Goal: Check status: Check status

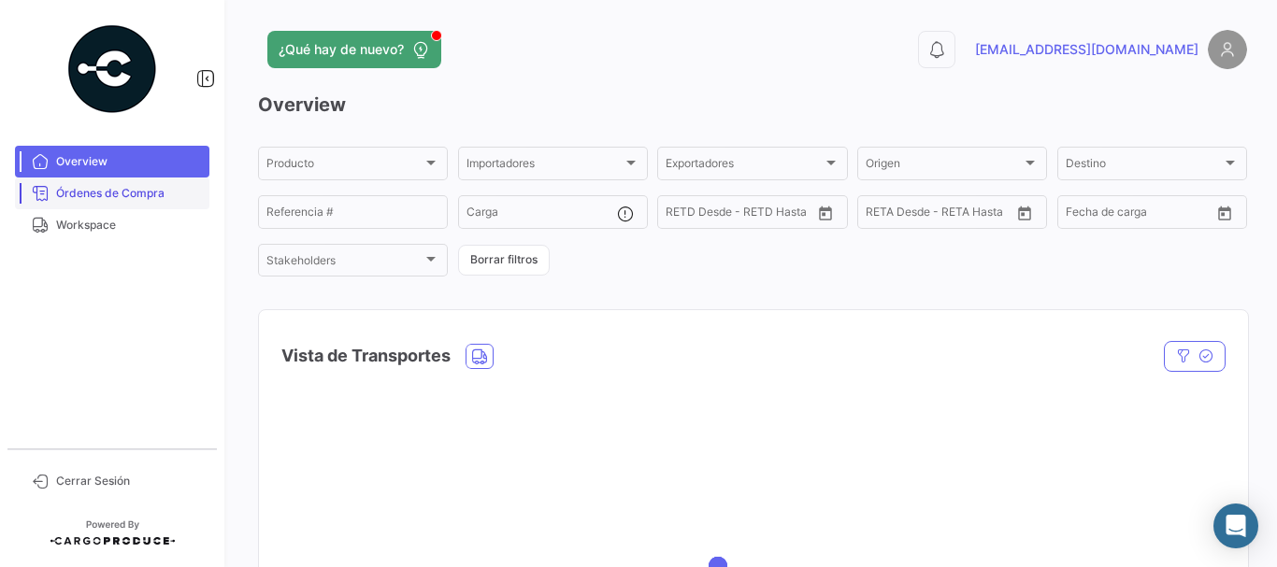
click at [104, 199] on span "Órdenes de Compra" at bounding box center [129, 193] width 146 height 17
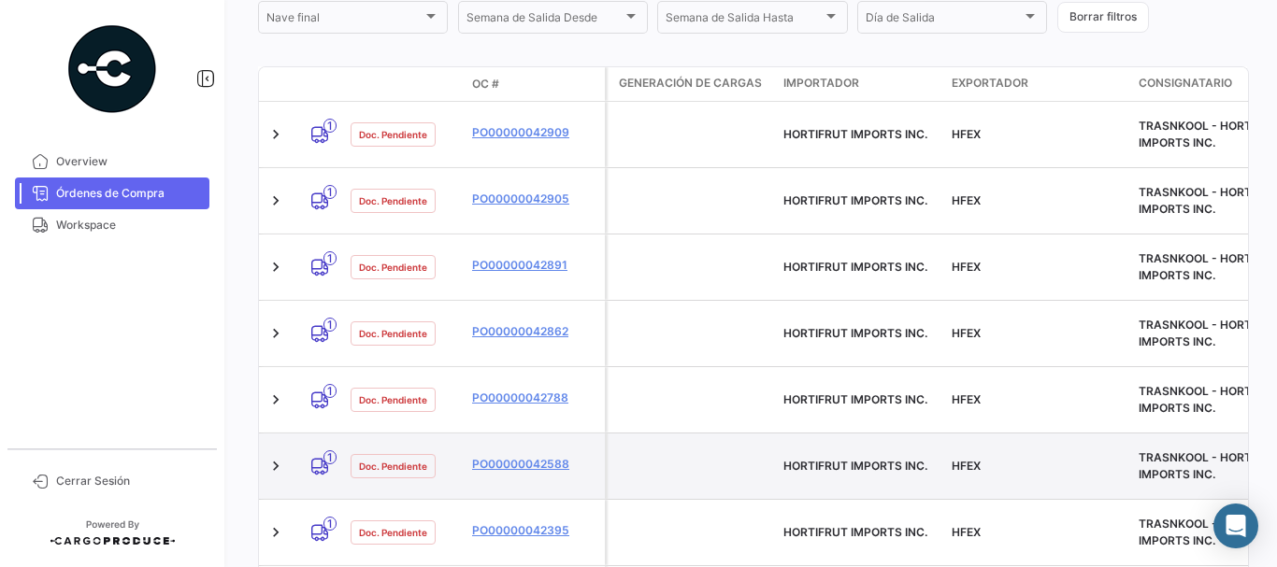
scroll to position [280, 0]
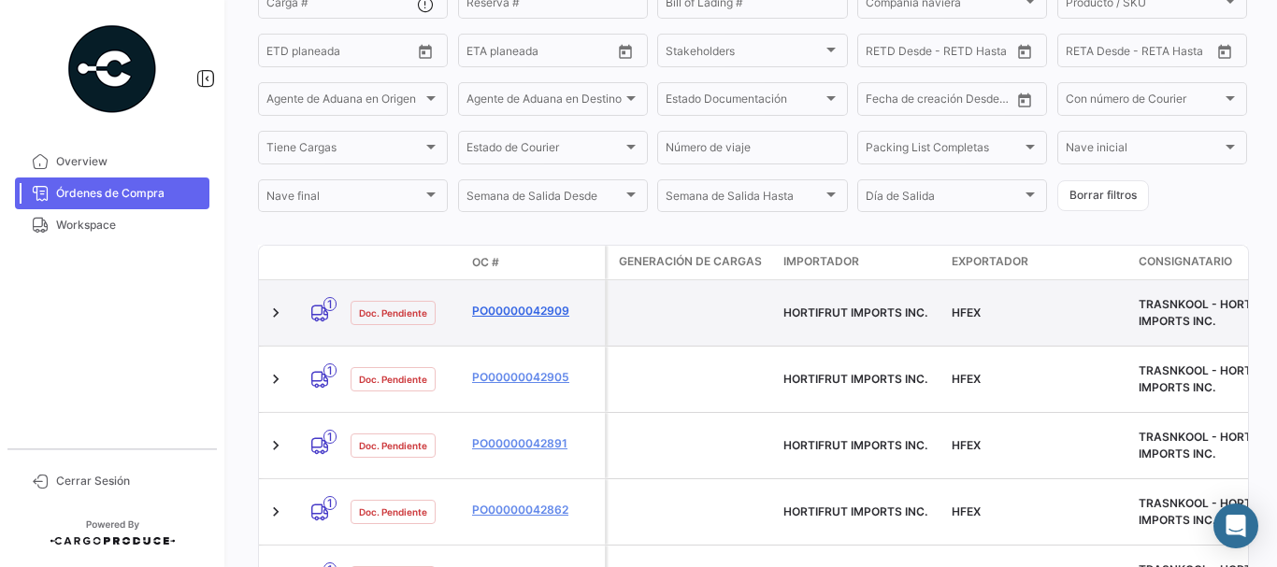
click at [531, 303] on link "PO00000042909" at bounding box center [534, 311] width 125 height 17
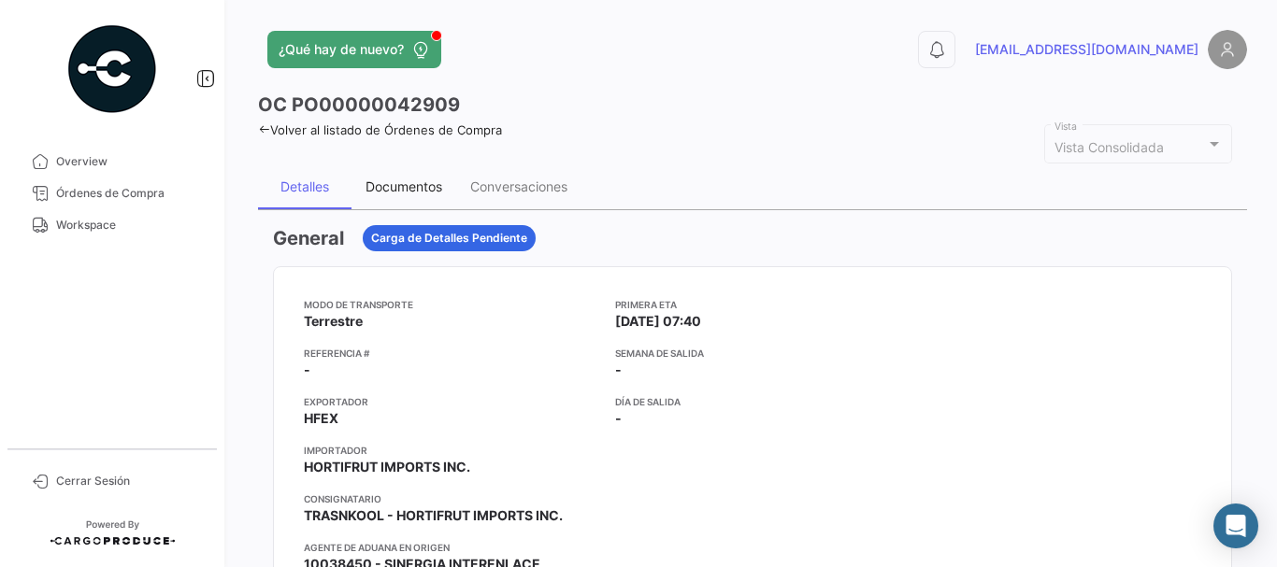
click at [413, 183] on div "Documentos" at bounding box center [404, 187] width 77 height 16
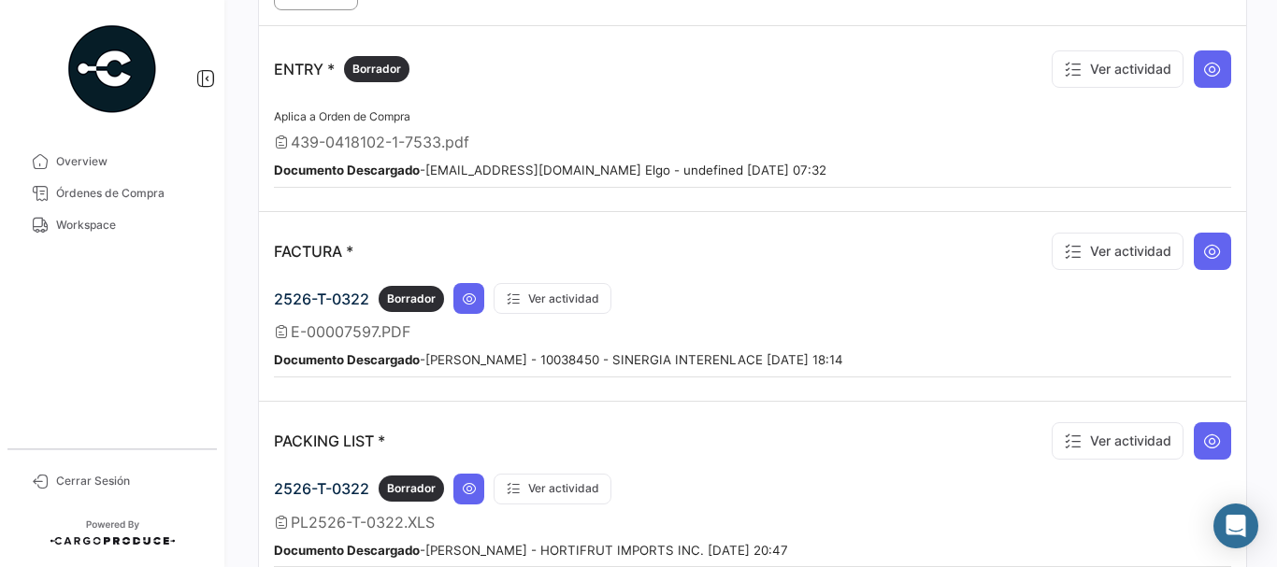
scroll to position [1589, 0]
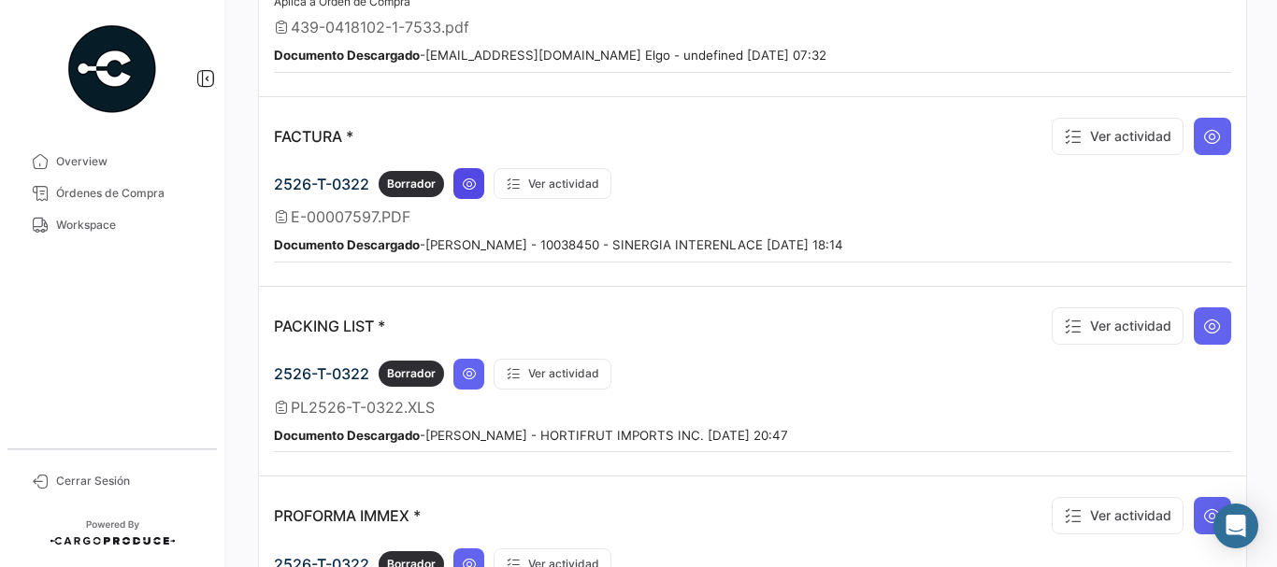
click at [467, 189] on icon at bounding box center [469, 184] width 15 height 15
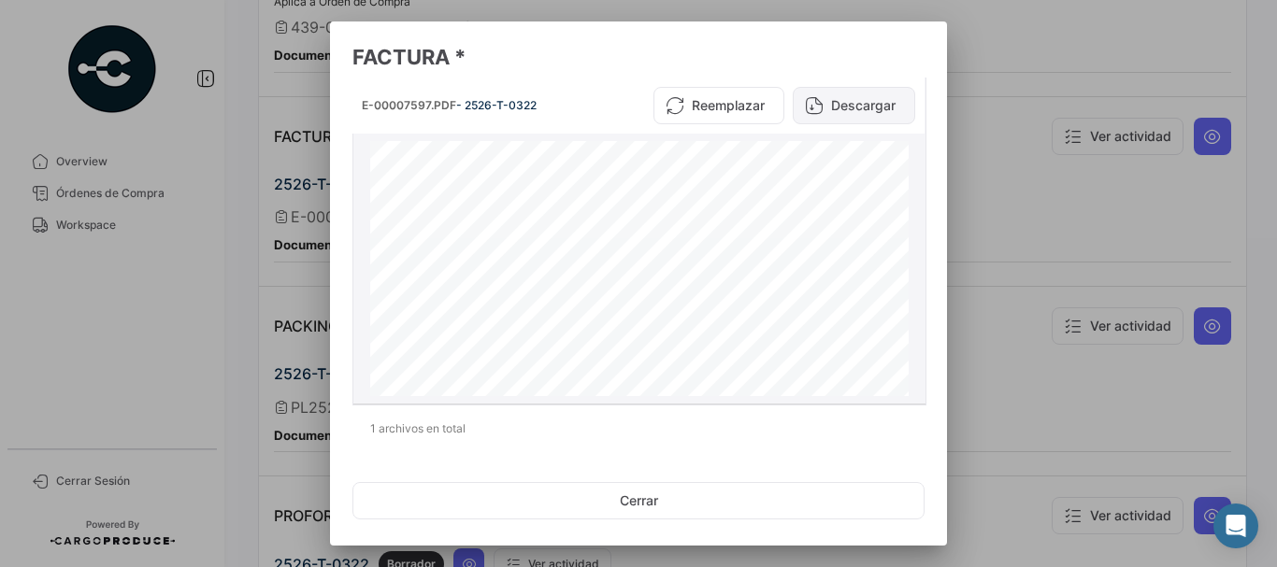
click at [845, 102] on button "Descargar" at bounding box center [854, 105] width 122 height 37
click at [1021, 127] on div at bounding box center [638, 283] width 1277 height 567
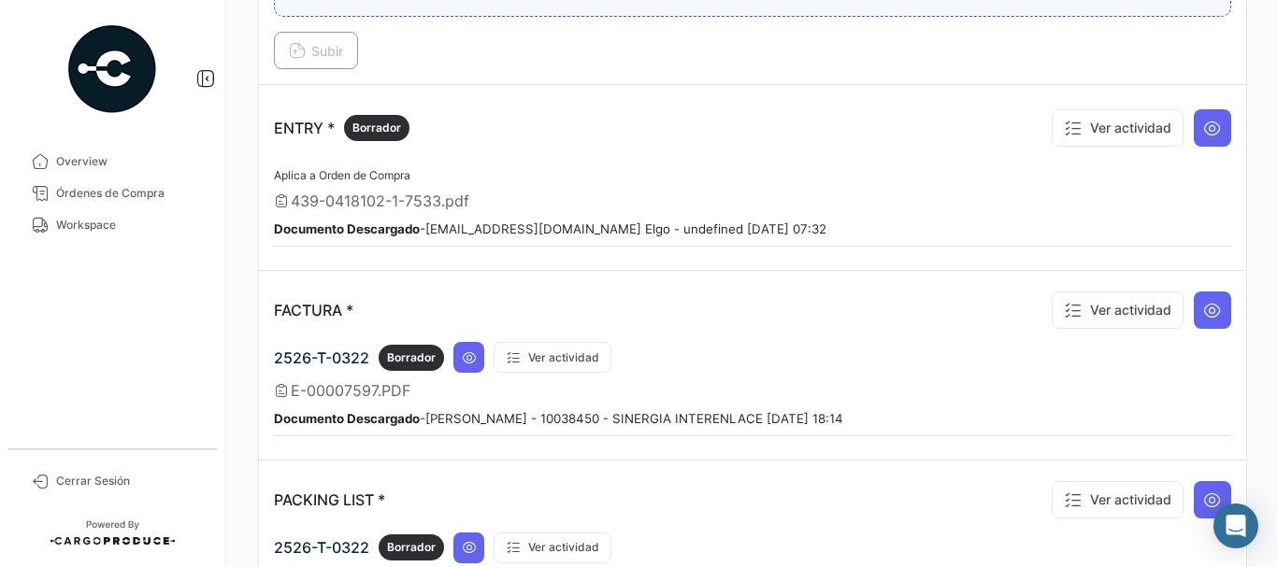
scroll to position [1402, 0]
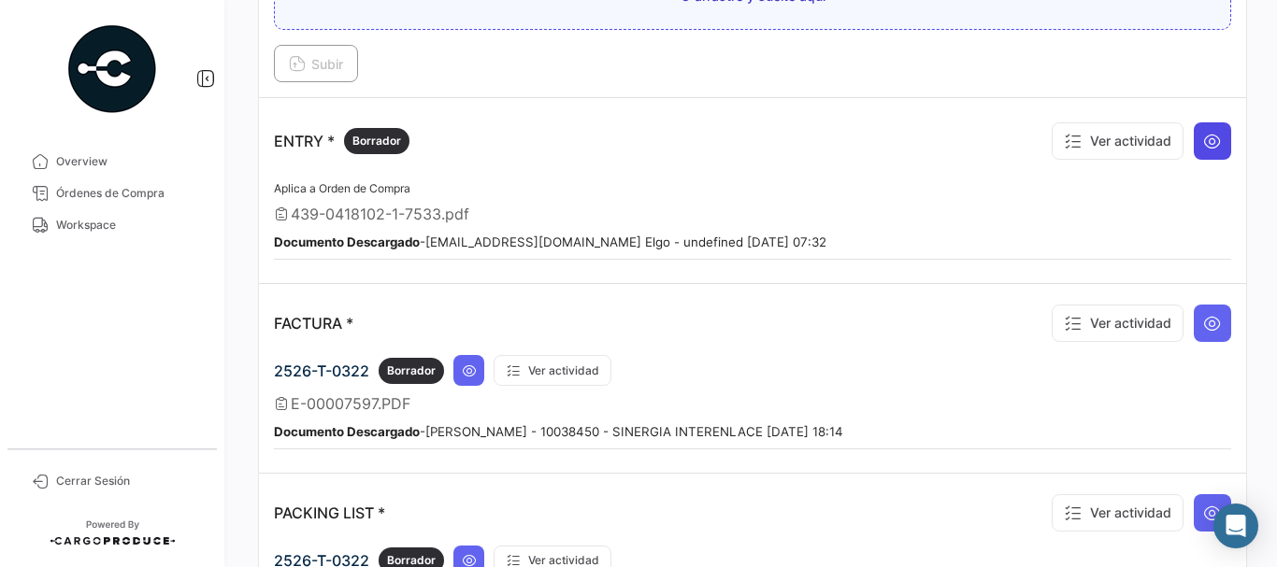
click at [1203, 151] on icon at bounding box center [1212, 141] width 19 height 19
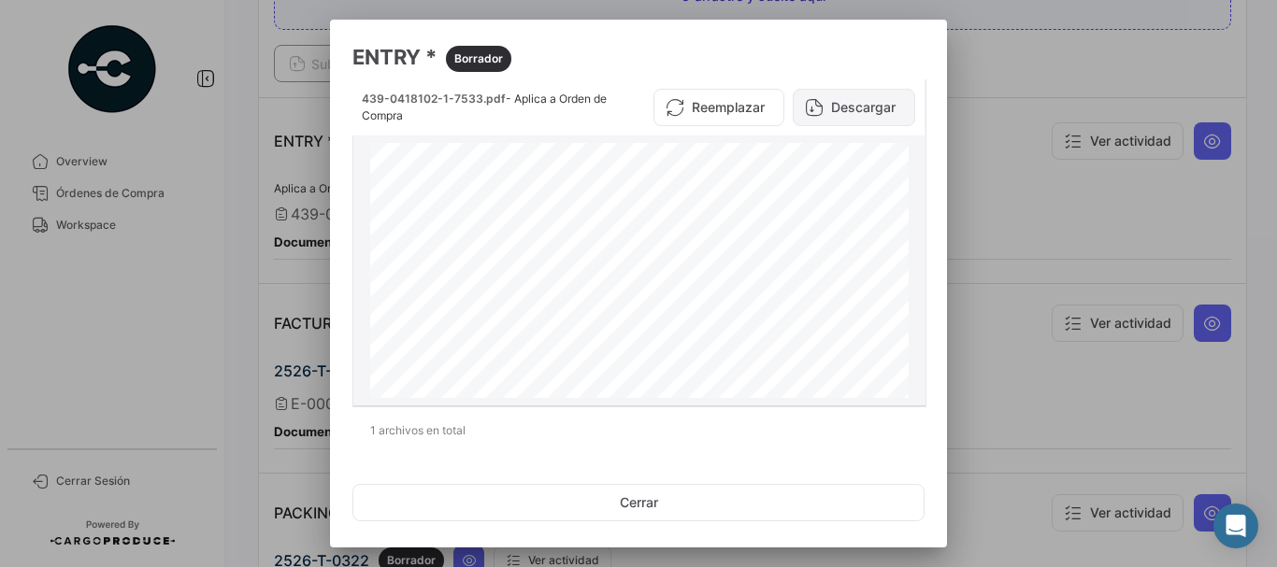
click at [846, 112] on button "Descargar" at bounding box center [854, 107] width 122 height 37
click at [309, 224] on div at bounding box center [638, 283] width 1277 height 567
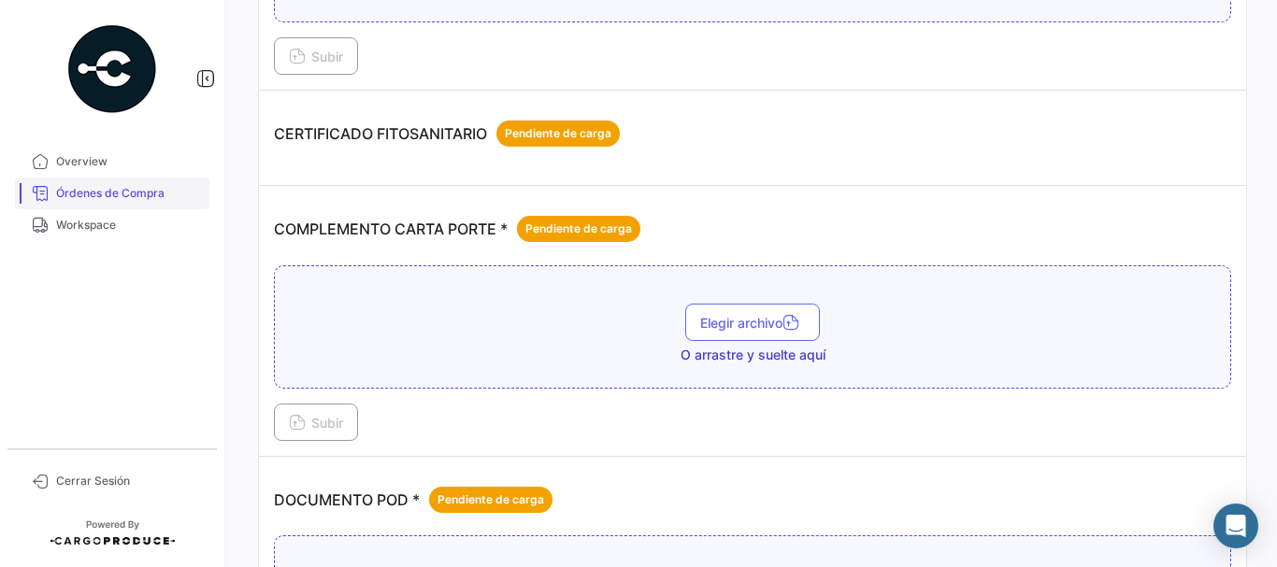
scroll to position [374, 0]
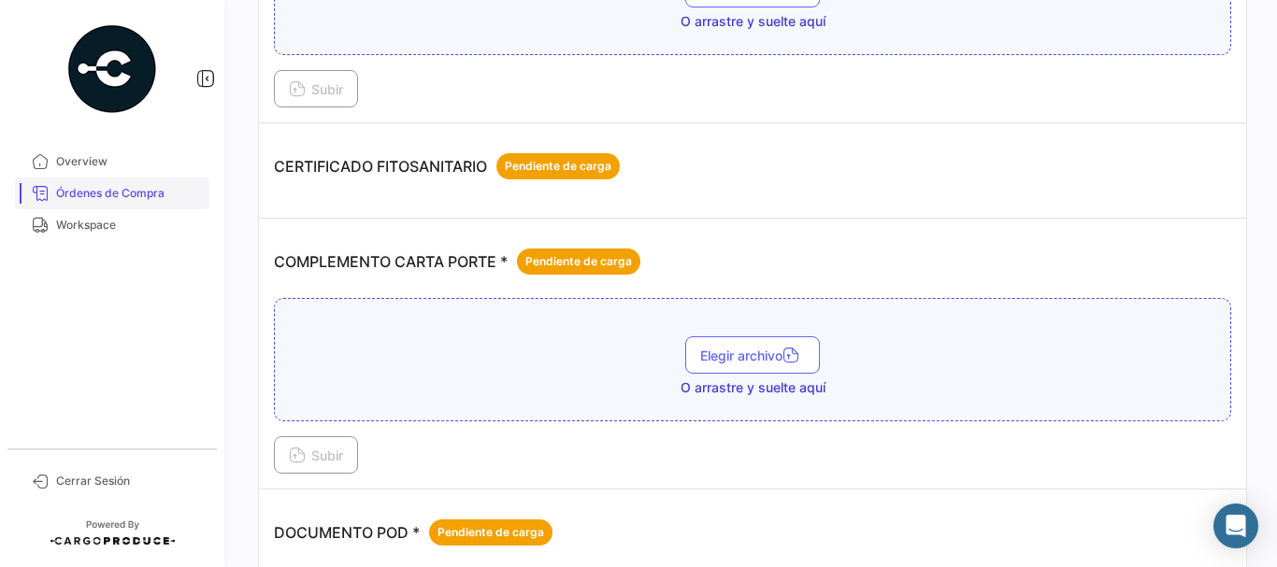
click at [128, 196] on span "Órdenes de Compra" at bounding box center [129, 193] width 146 height 17
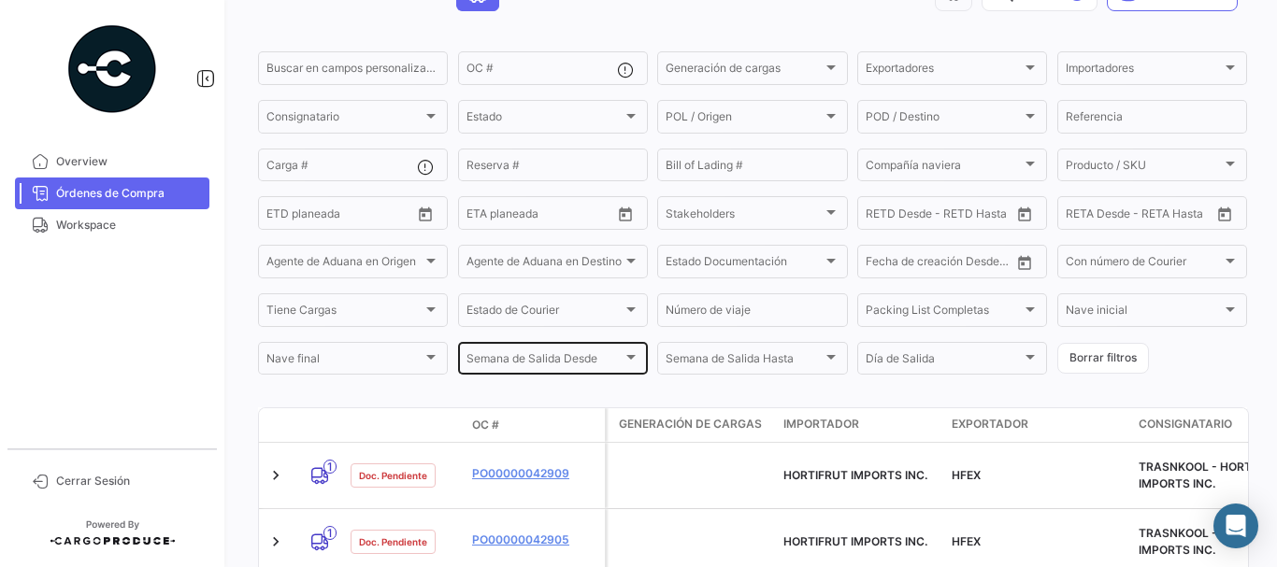
scroll to position [187, 0]
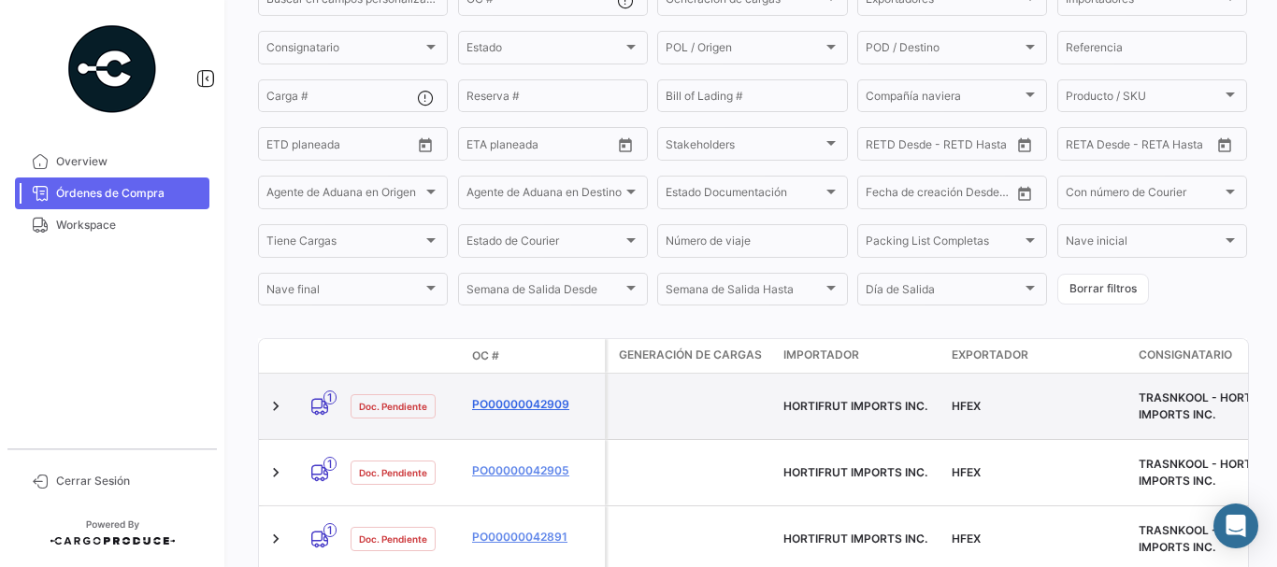
click at [513, 396] on link "PO00000042909" at bounding box center [534, 404] width 125 height 17
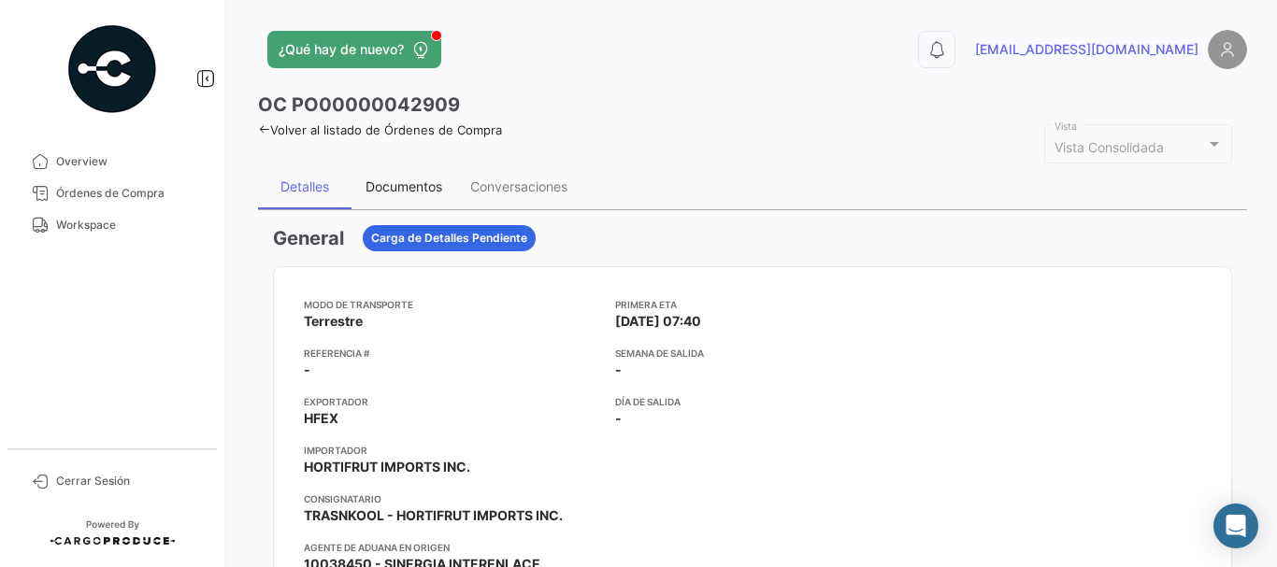
click at [419, 183] on div "Documentos" at bounding box center [404, 187] width 77 height 16
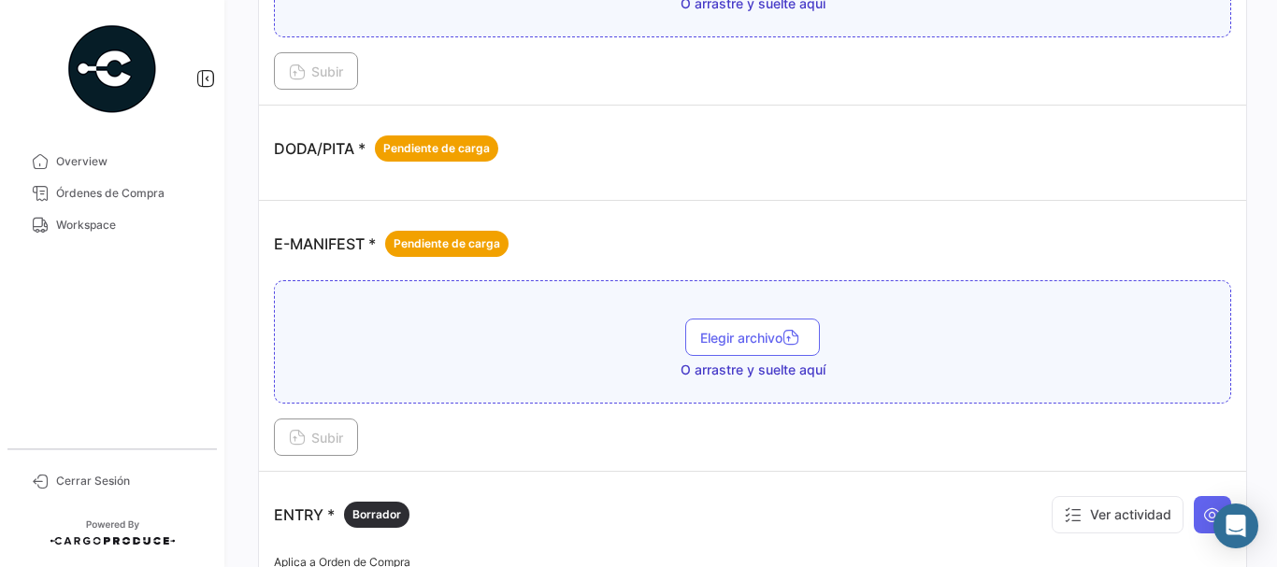
scroll to position [1309, 0]
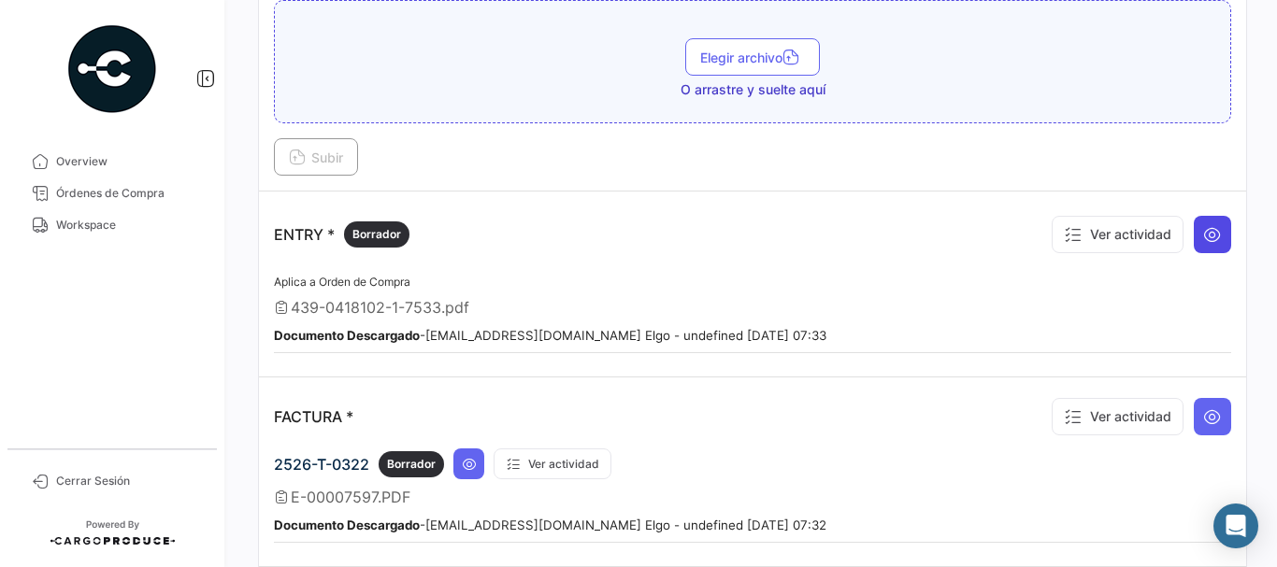
click at [1203, 240] on icon at bounding box center [1212, 234] width 19 height 19
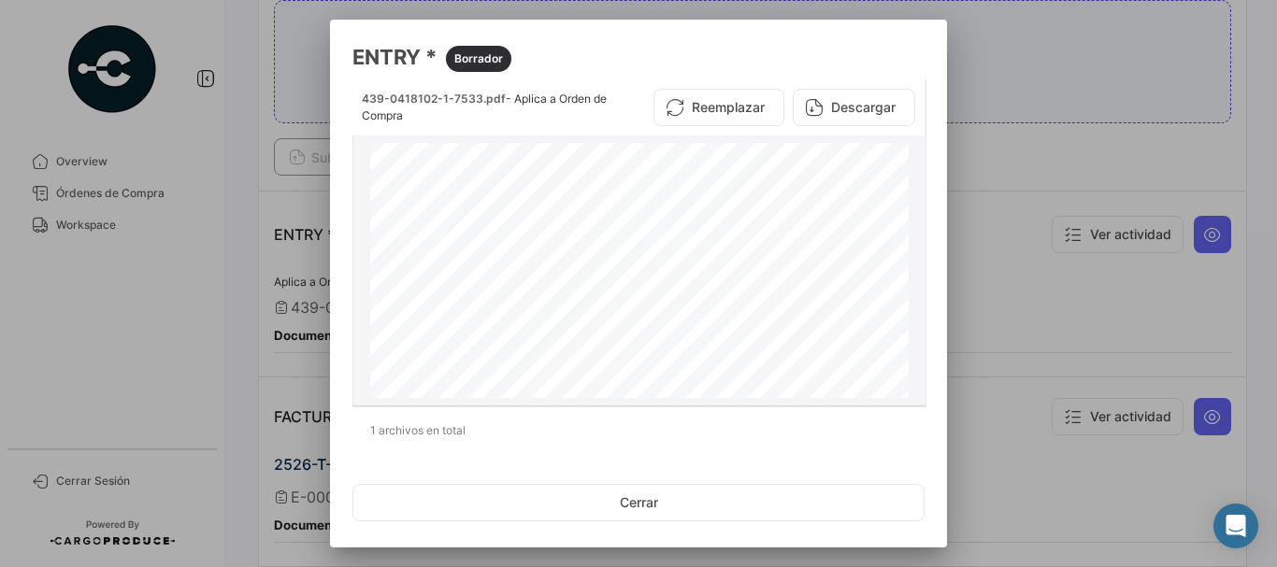
scroll to position [0, 0]
click at [289, 117] on div at bounding box center [638, 283] width 1277 height 567
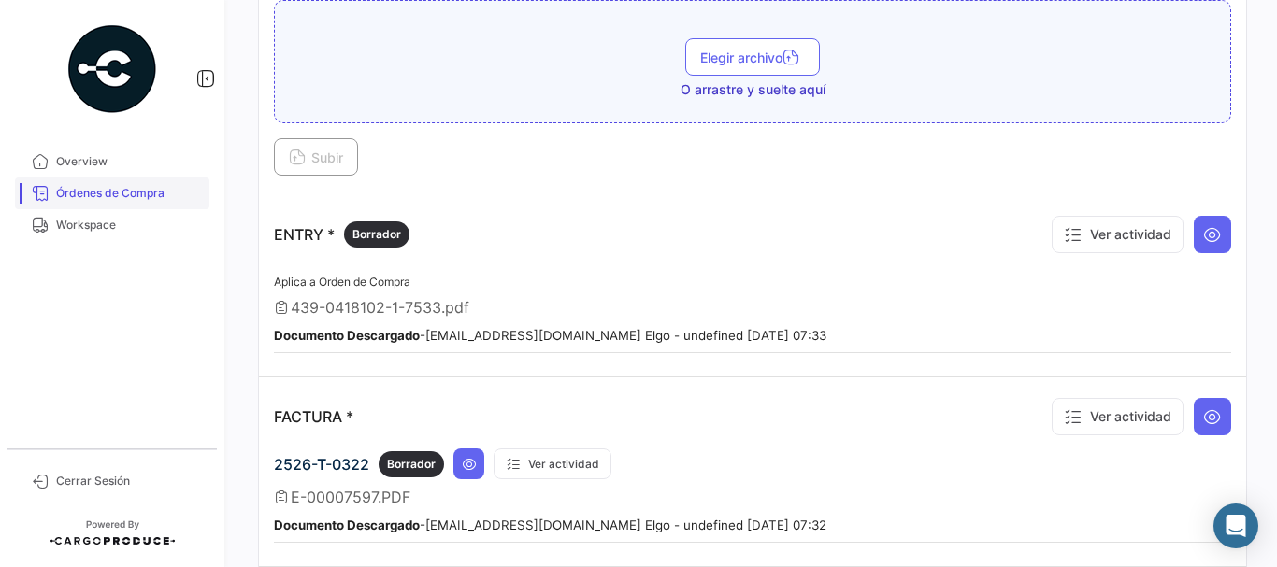
click at [162, 184] on link "Órdenes de Compra" at bounding box center [112, 194] width 194 height 32
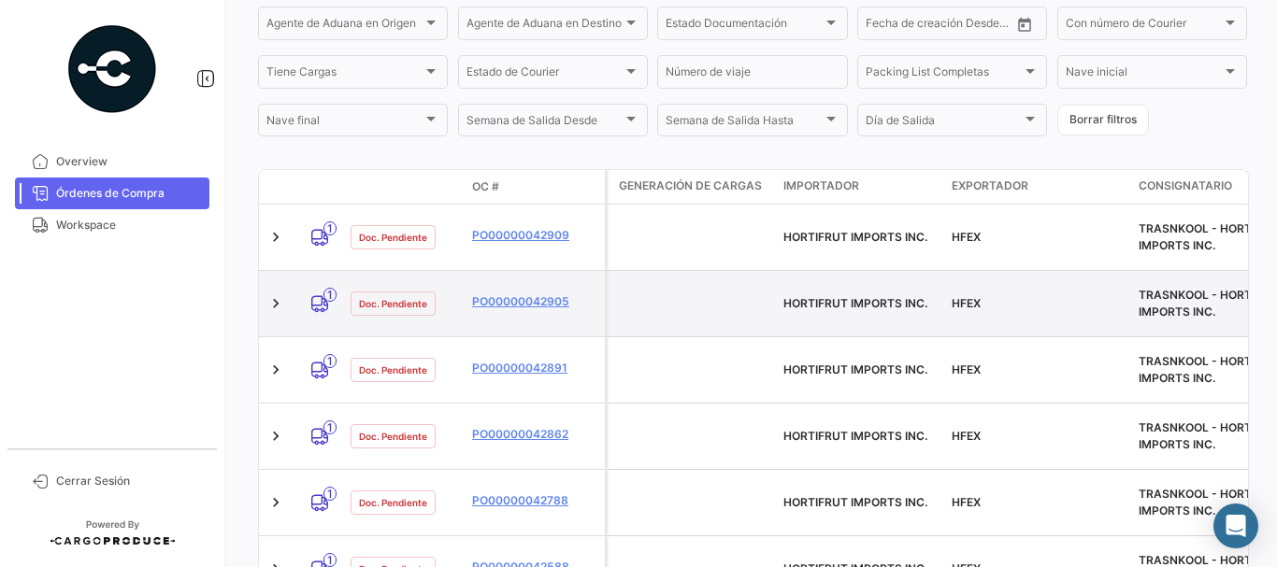
scroll to position [374, 0]
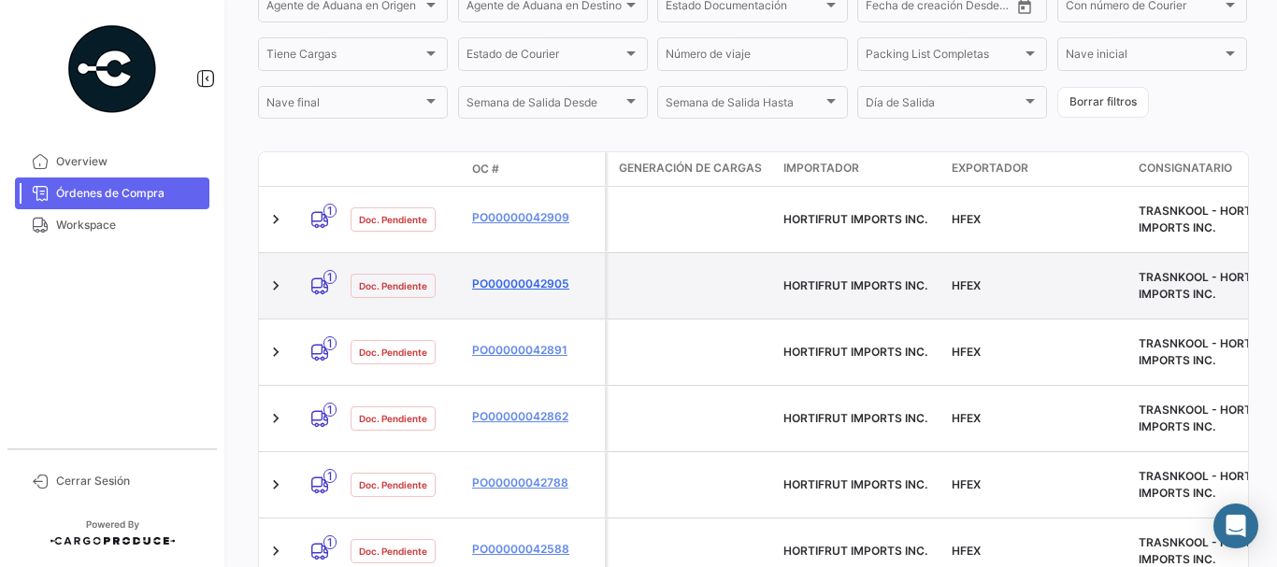
click at [523, 276] on link "PO00000042905" at bounding box center [534, 284] width 125 height 17
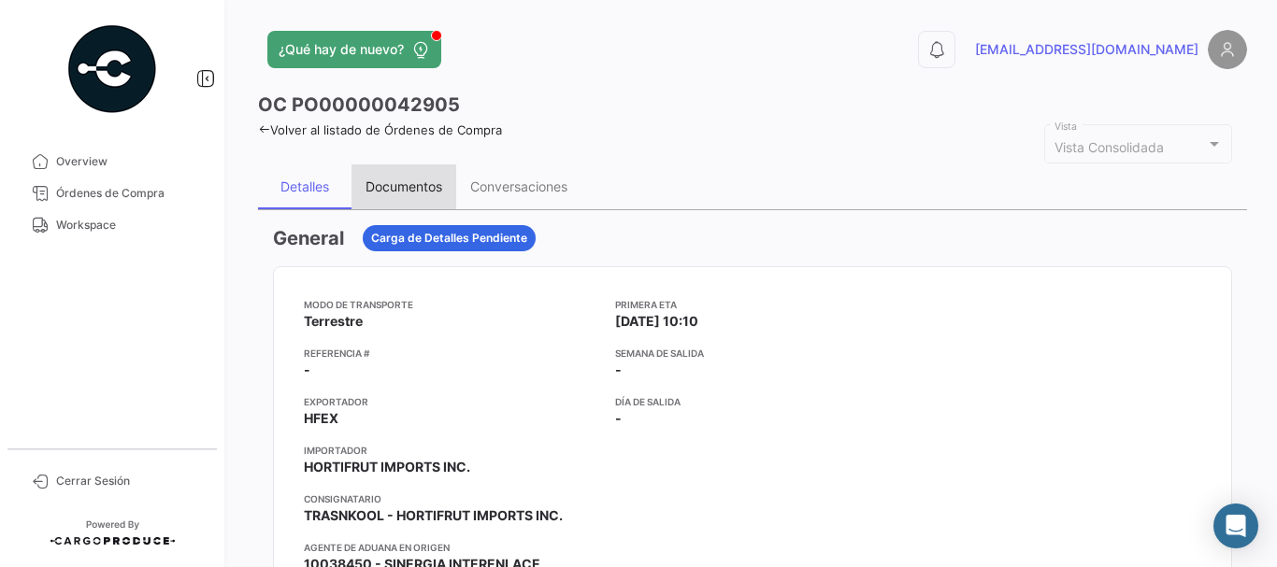
click at [417, 194] on div "Documentos" at bounding box center [404, 187] width 77 height 16
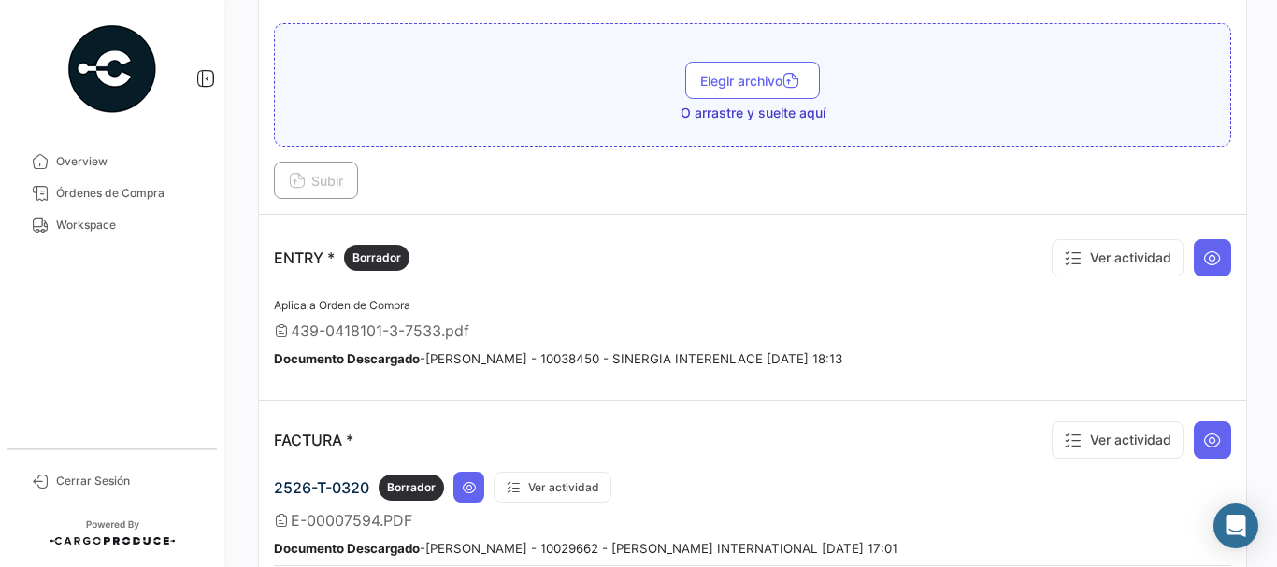
scroll to position [1309, 0]
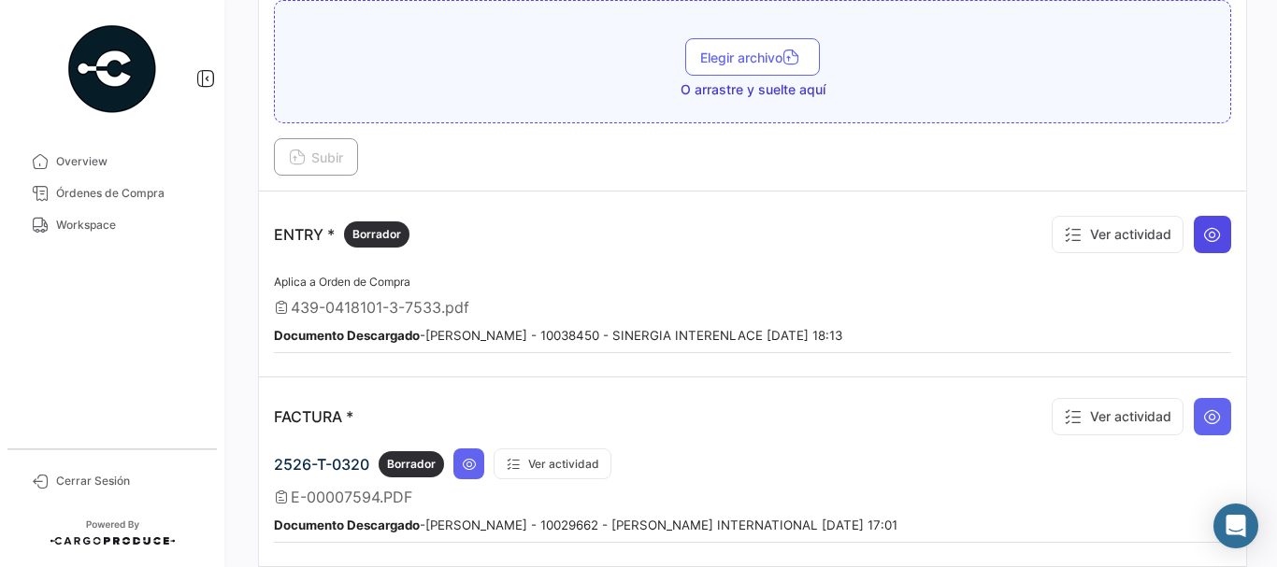
click at [1211, 232] on icon at bounding box center [1212, 234] width 19 height 19
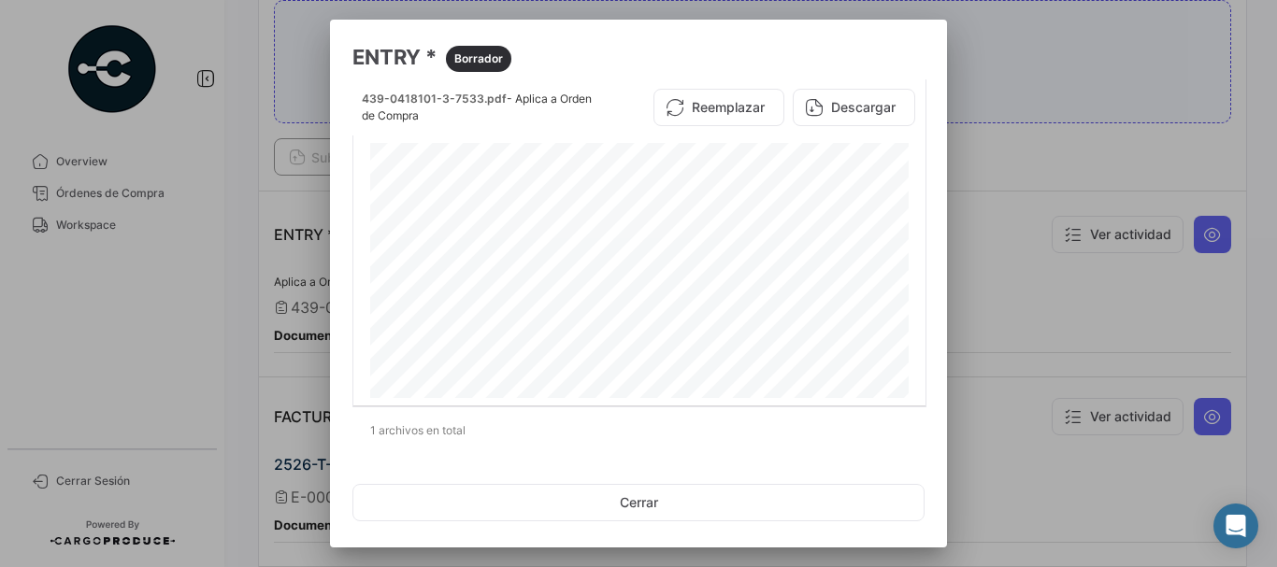
click at [1051, 147] on div at bounding box center [638, 283] width 1277 height 567
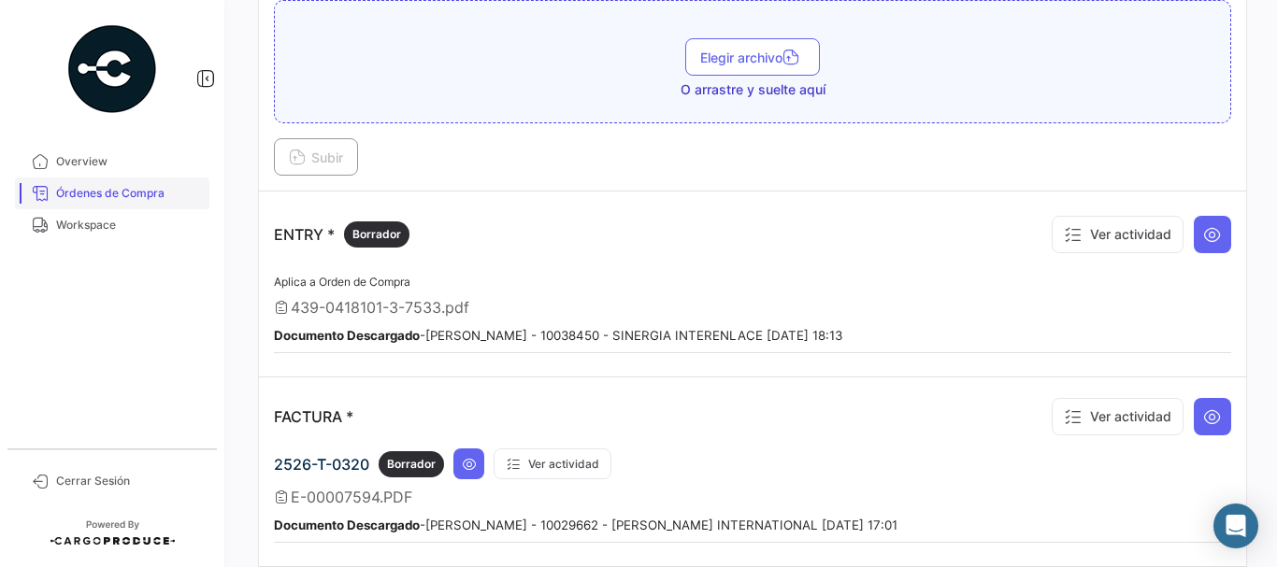
click at [89, 185] on span "Órdenes de Compra" at bounding box center [129, 193] width 146 height 17
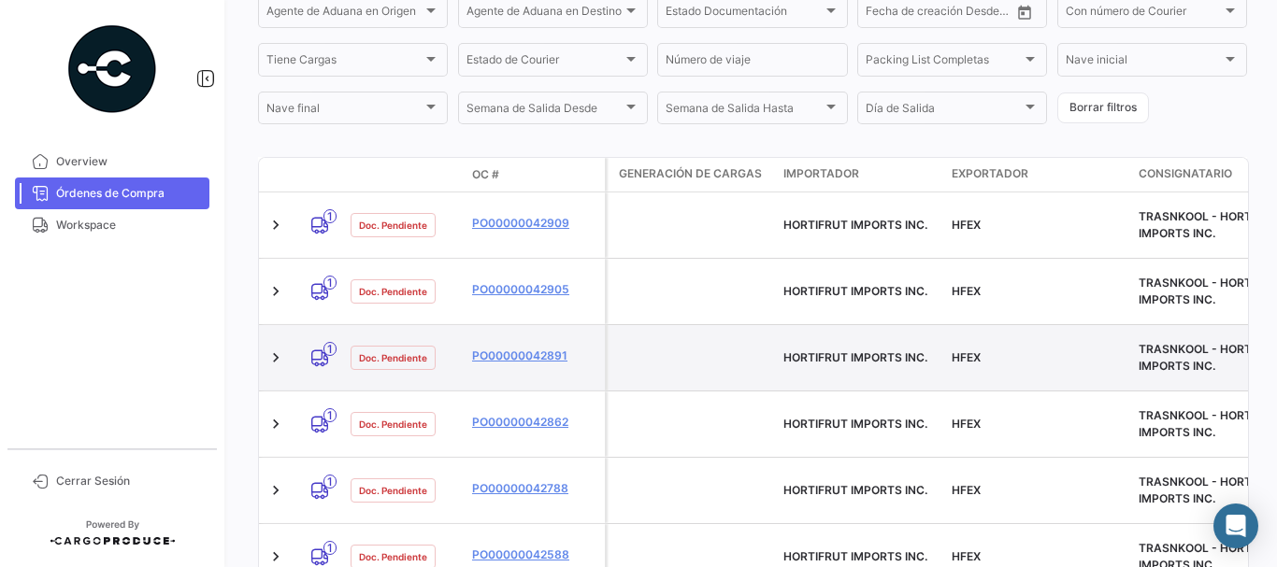
scroll to position [374, 0]
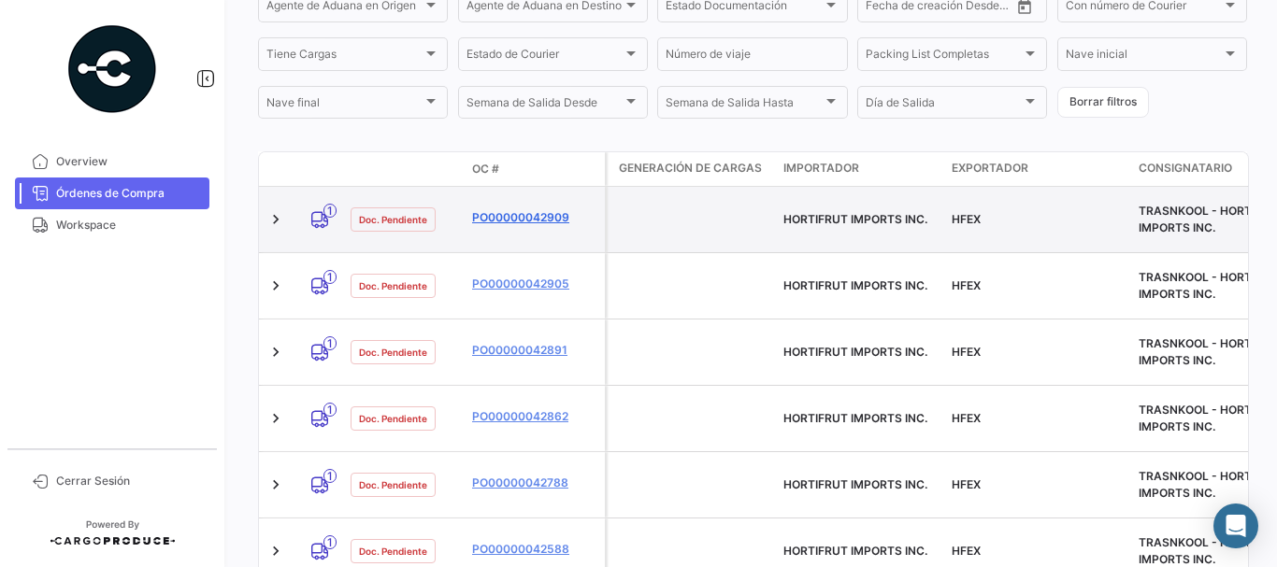
click at [544, 213] on link "PO00000042909" at bounding box center [534, 217] width 125 height 17
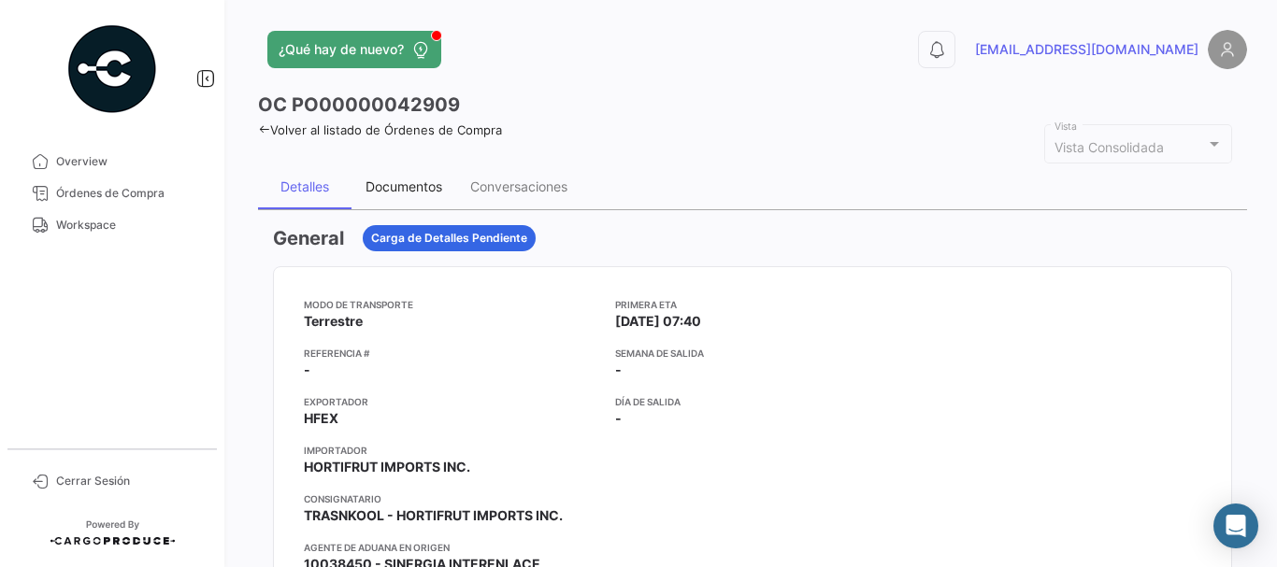
click at [407, 189] on div "Documentos" at bounding box center [404, 187] width 77 height 16
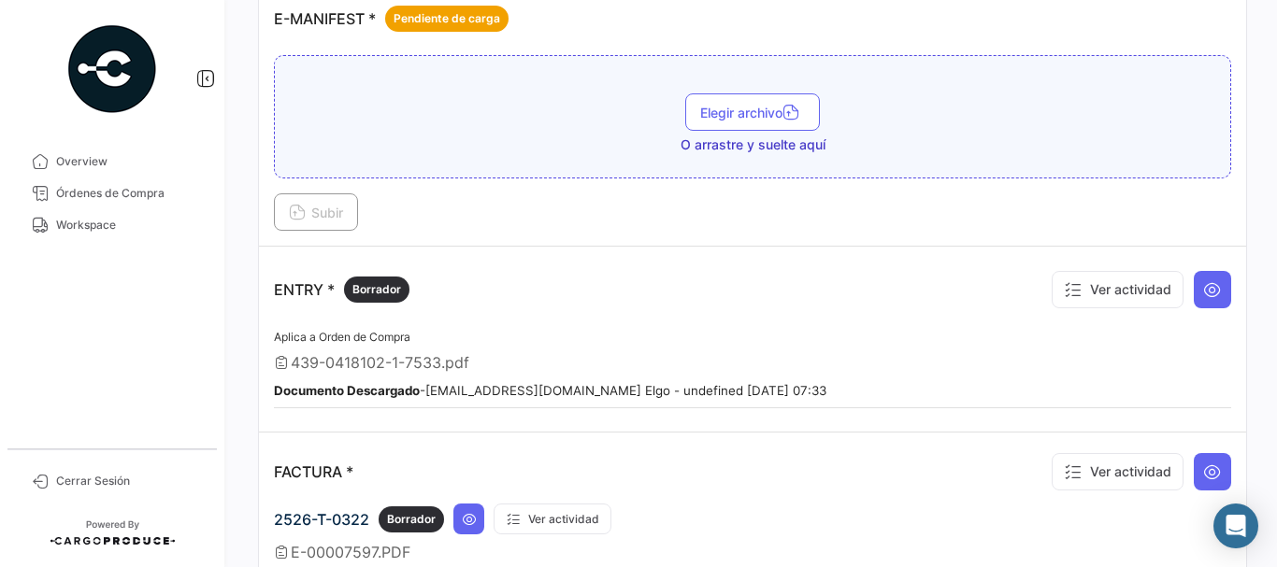
scroll to position [1270, 0]
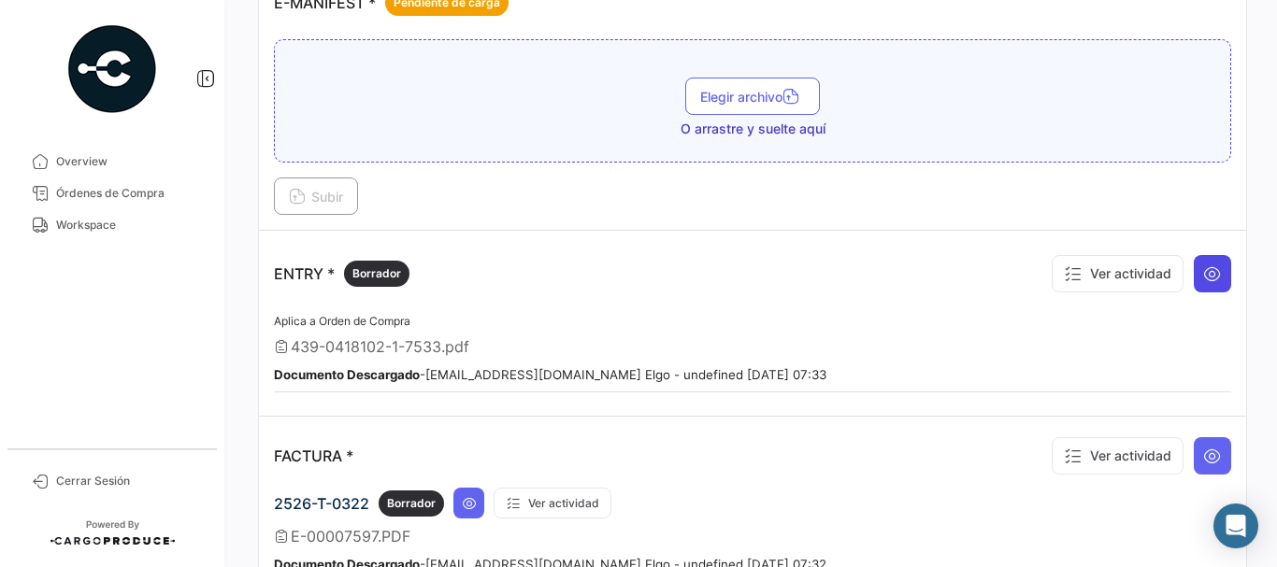
click at [1219, 271] on button at bounding box center [1212, 273] width 37 height 37
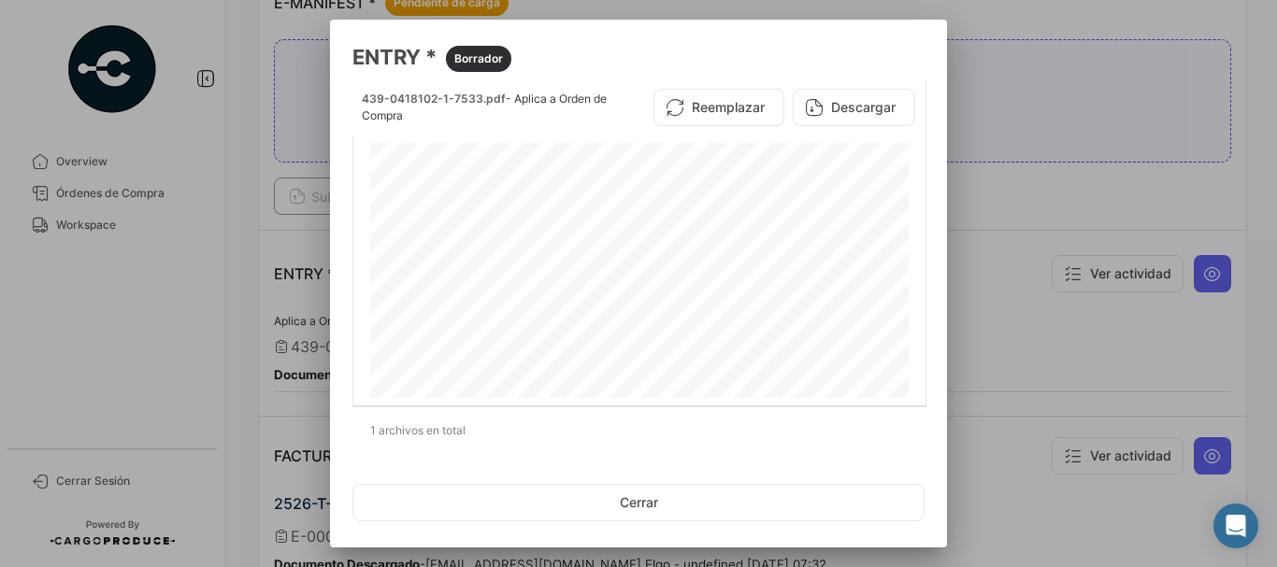
click at [258, 223] on div at bounding box center [638, 283] width 1277 height 567
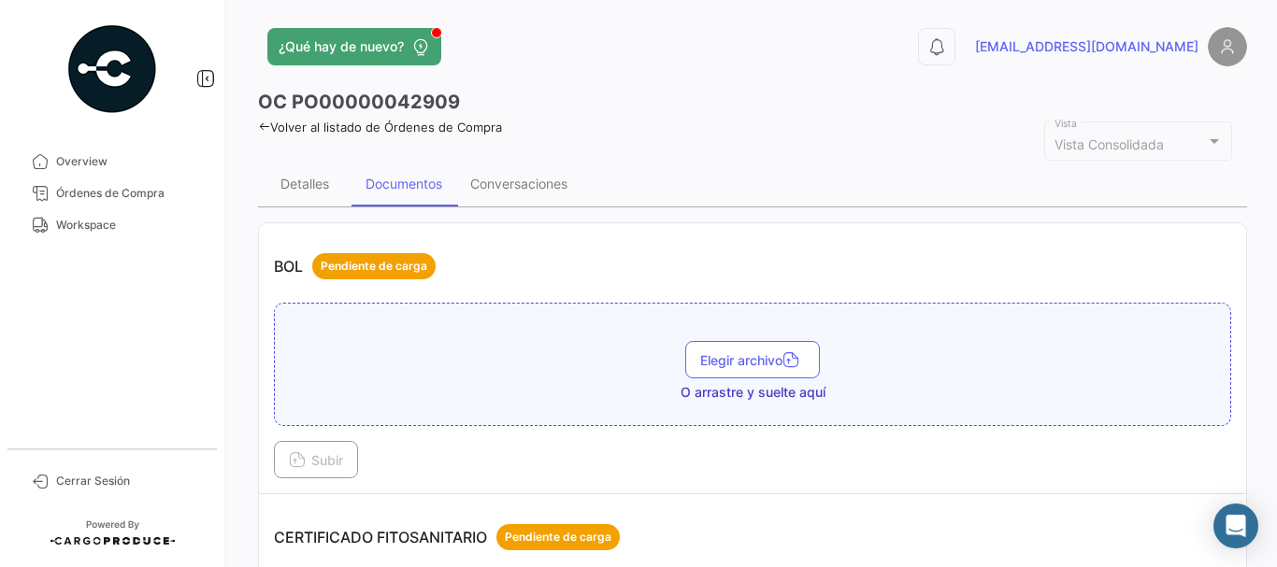
scroll to position [0, 0]
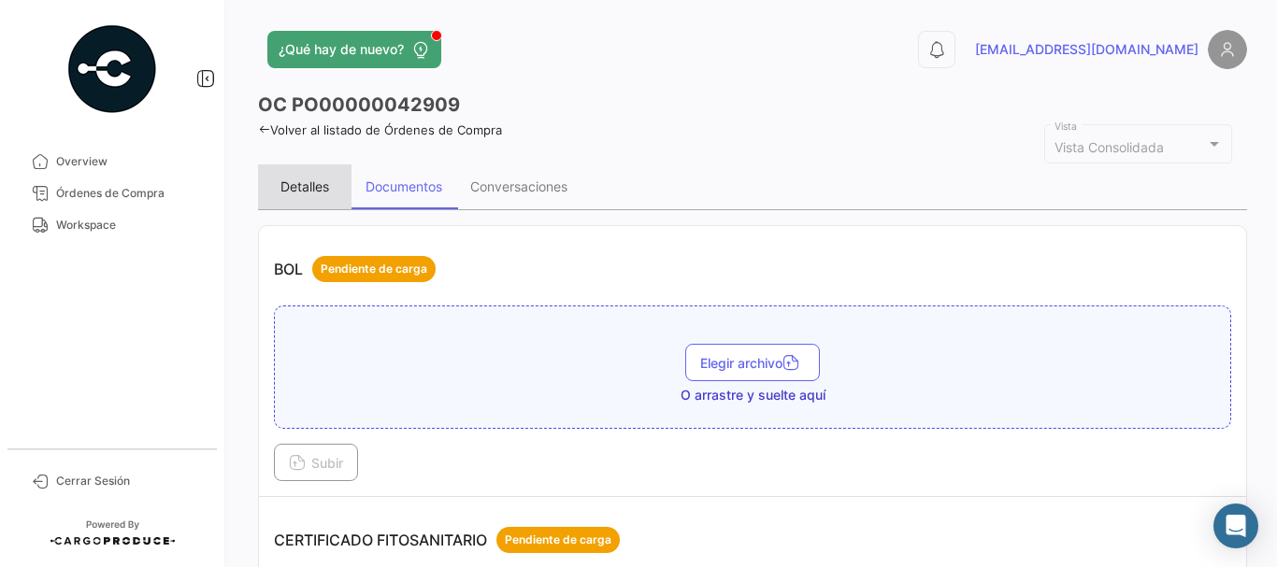
click at [329, 194] on div "Detalles" at bounding box center [304, 187] width 49 height 16
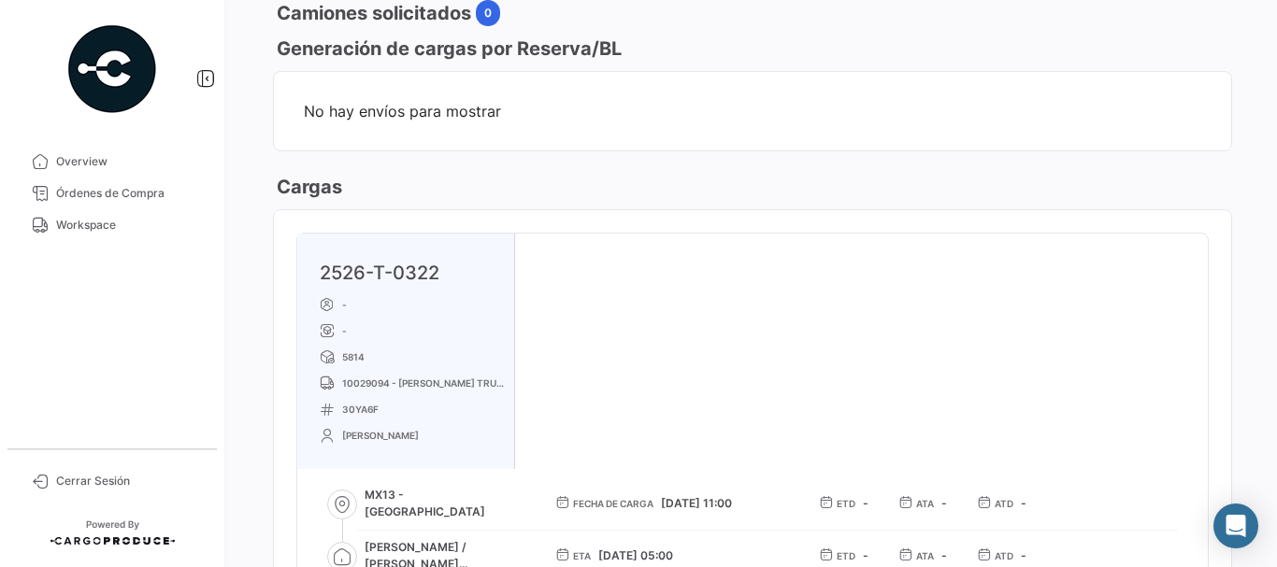
scroll to position [926, 0]
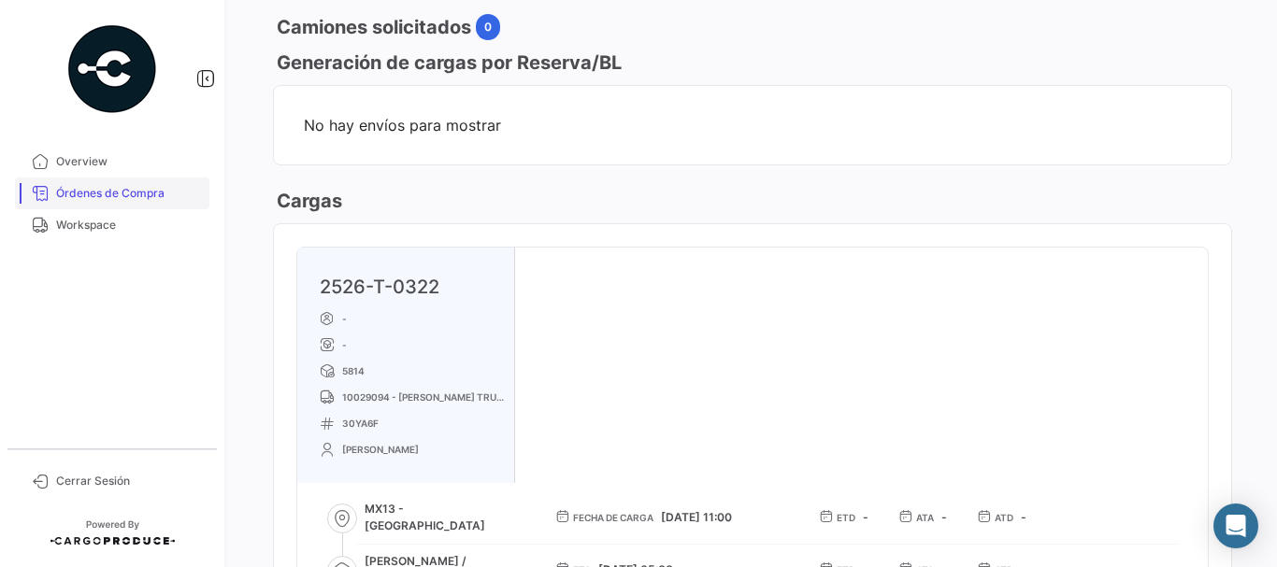
click at [153, 190] on span "Órdenes de Compra" at bounding box center [129, 193] width 146 height 17
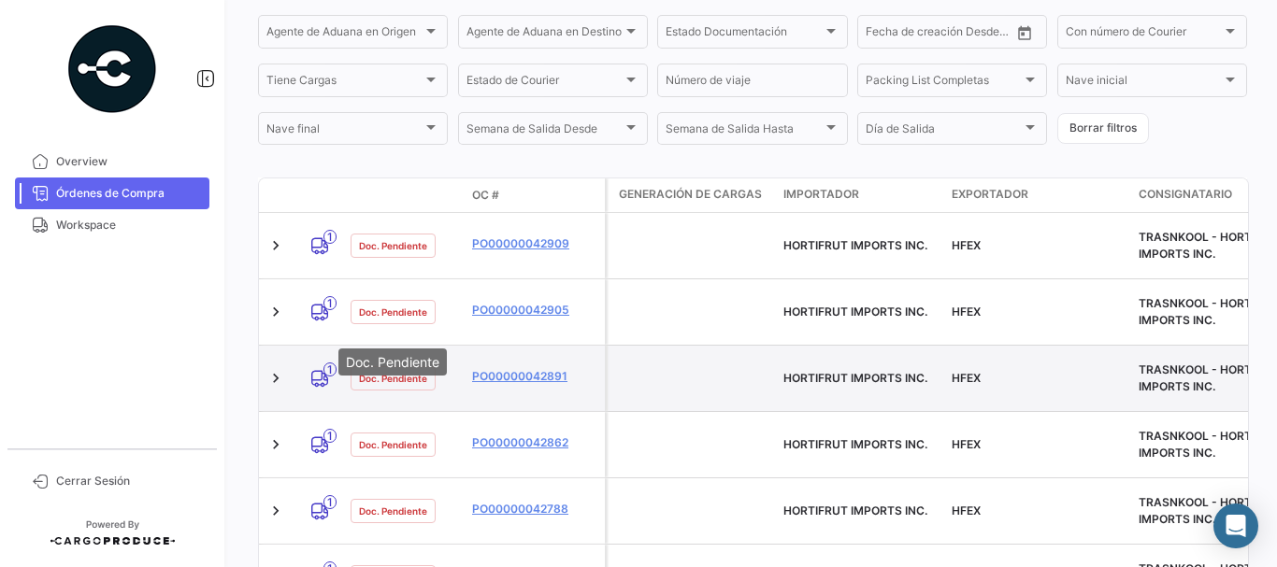
scroll to position [374, 0]
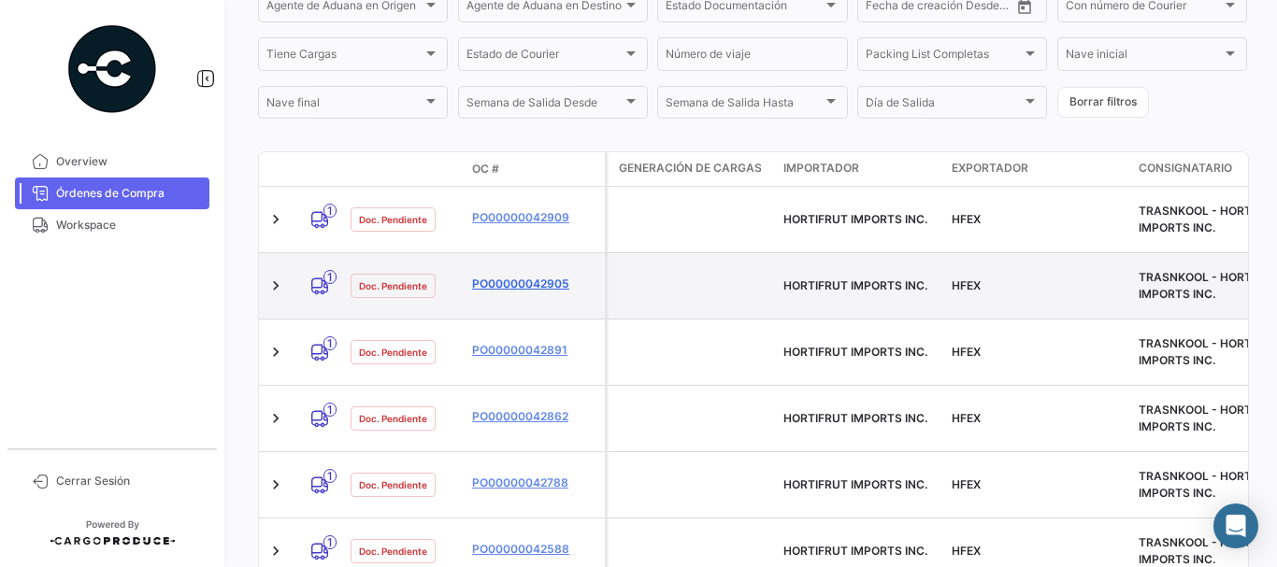
click at [513, 276] on link "PO00000042905" at bounding box center [534, 284] width 125 height 17
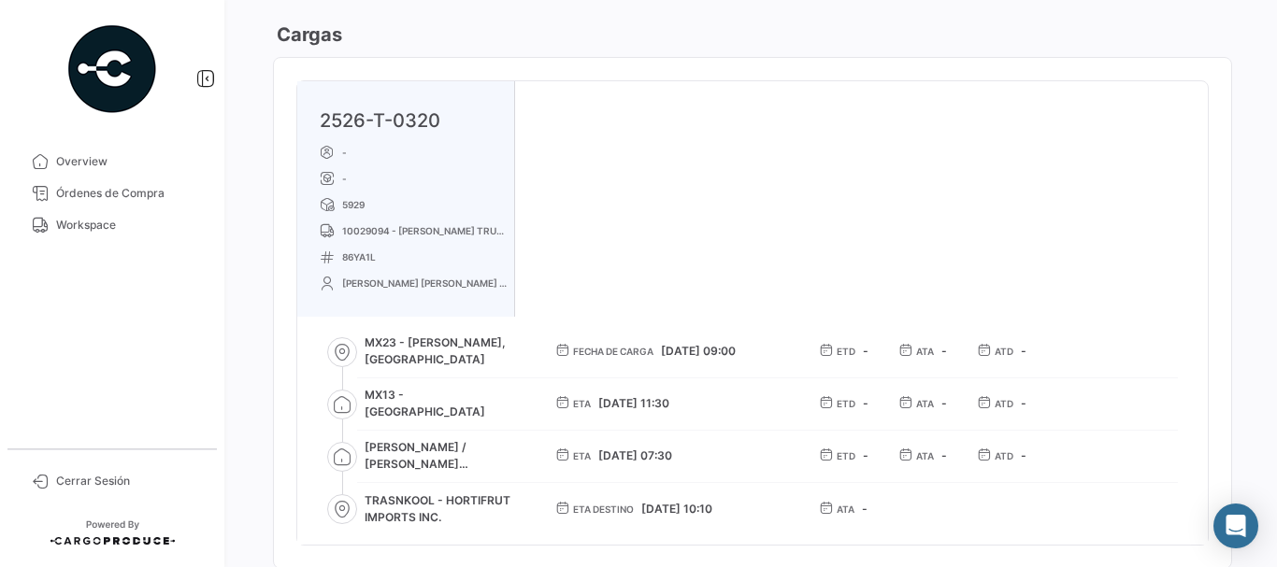
scroll to position [1122, 0]
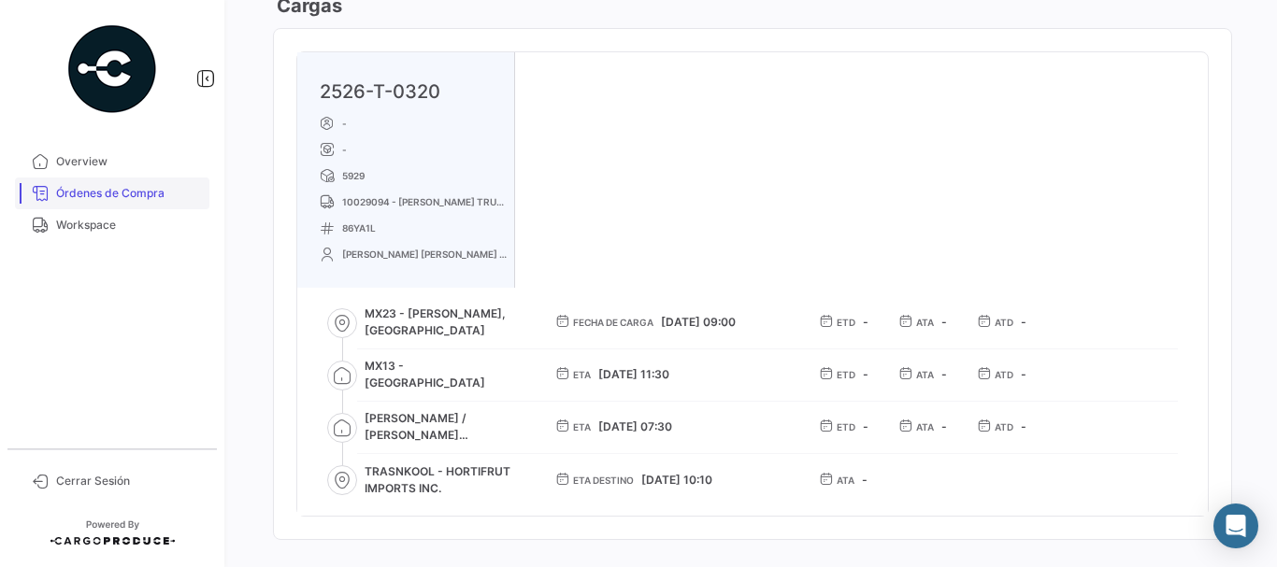
click at [155, 178] on link "Órdenes de Compra" at bounding box center [112, 194] width 194 height 32
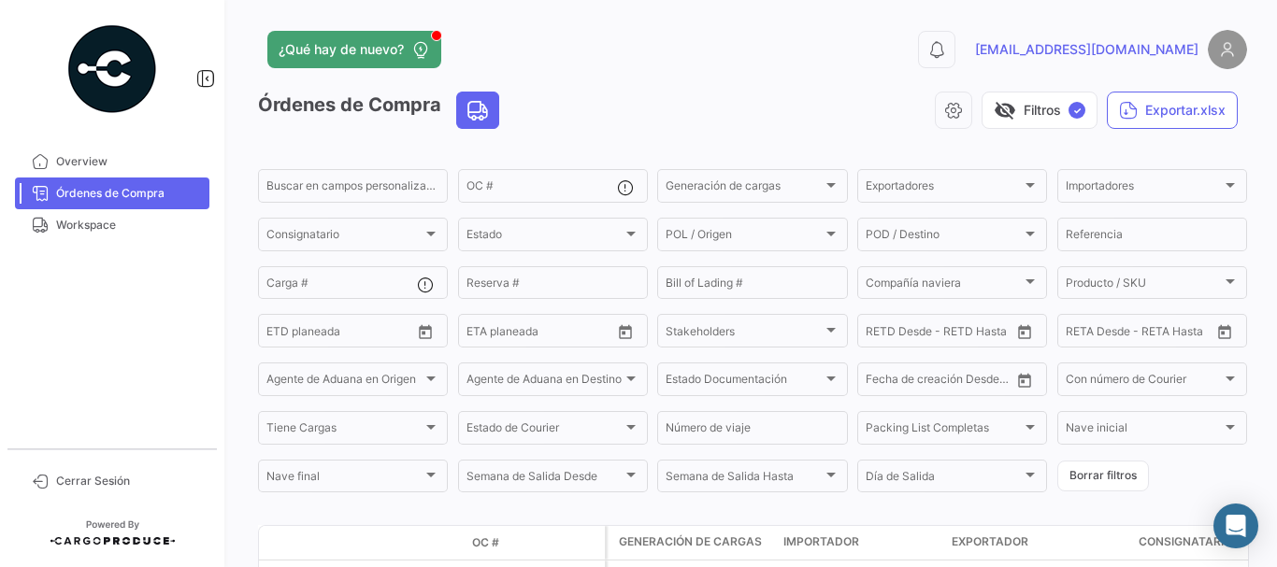
click at [113, 194] on span "Órdenes de Compra" at bounding box center [129, 193] width 146 height 17
